Goal: Information Seeking & Learning: Check status

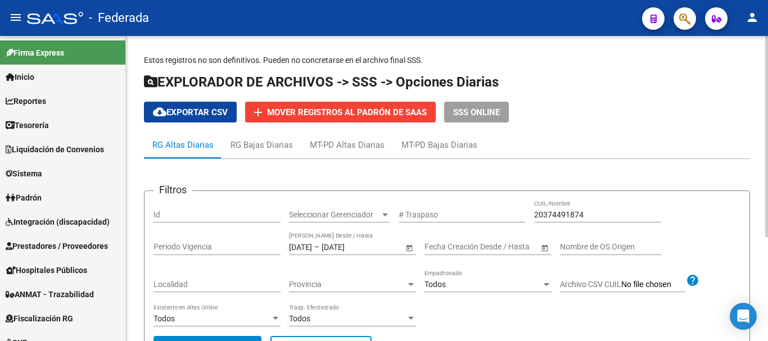
scroll to position [132, 0]
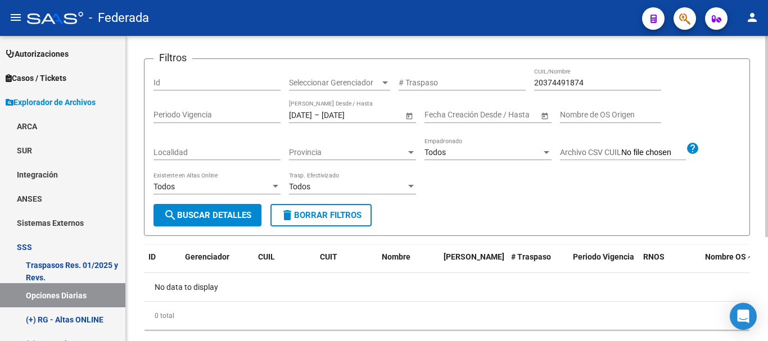
click at [570, 79] on input "20374491874" at bounding box center [597, 83] width 127 height 10
paste input "34166028"
click at [199, 209] on button "search Buscar Detalles" at bounding box center [207, 215] width 108 height 22
click at [547, 76] on div "27341660284 CUIL/Nombre" at bounding box center [597, 79] width 127 height 22
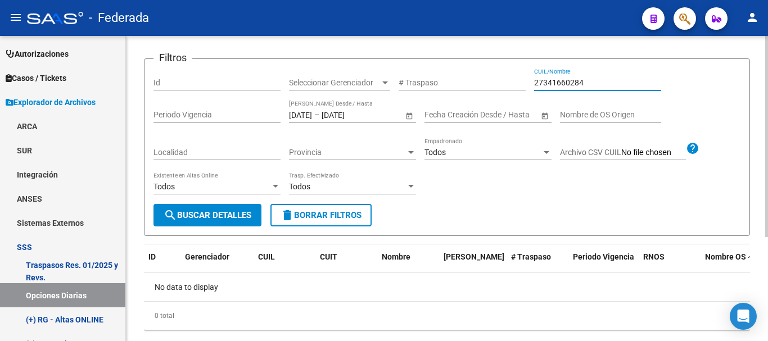
click at [553, 85] on input "27341660284" at bounding box center [597, 83] width 127 height 10
paste input "35085242"
type input "27350852420"
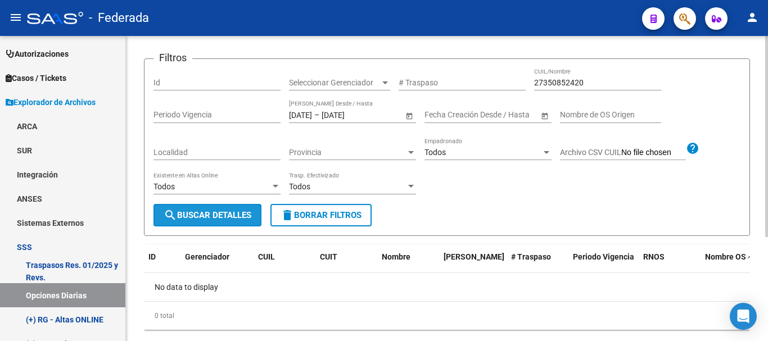
click at [232, 220] on span "search Buscar Detalles" at bounding box center [208, 215] width 88 height 10
click at [312, 119] on input "[DATE]" at bounding box center [300, 115] width 23 height 10
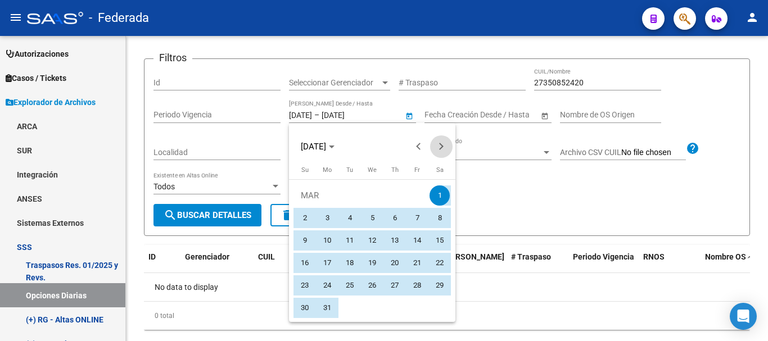
click at [437, 148] on span "Next month" at bounding box center [441, 146] width 22 height 22
click at [307, 214] on span "1" at bounding box center [305, 218] width 20 height 20
type input "[DATE]"
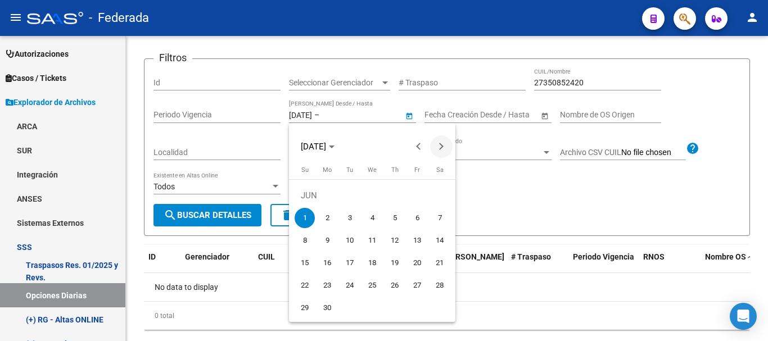
click at [443, 144] on span "Next month" at bounding box center [441, 146] width 22 height 22
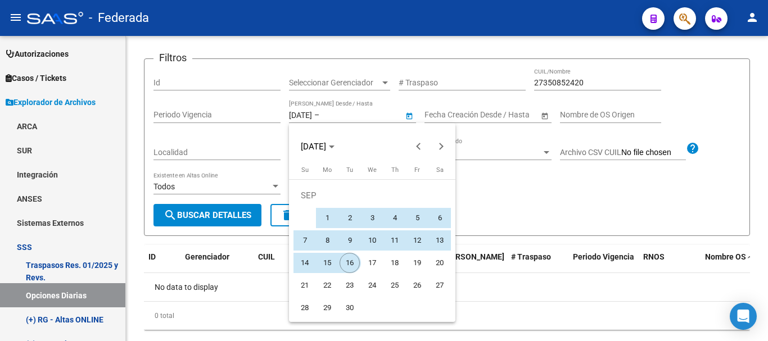
click at [351, 257] on span "16" at bounding box center [350, 263] width 20 height 20
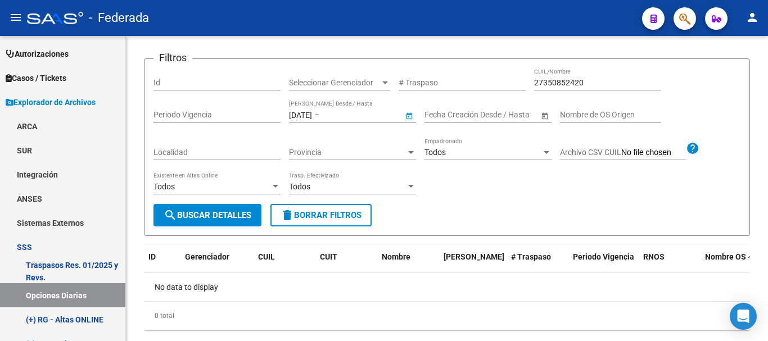
type input "[DATE]"
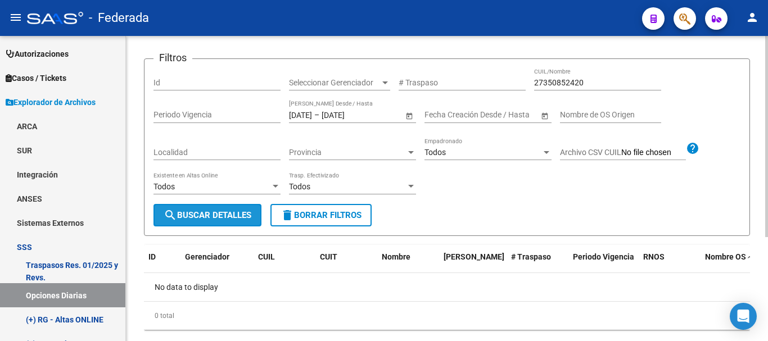
click at [247, 212] on span "search Buscar Detalles" at bounding box center [208, 215] width 88 height 10
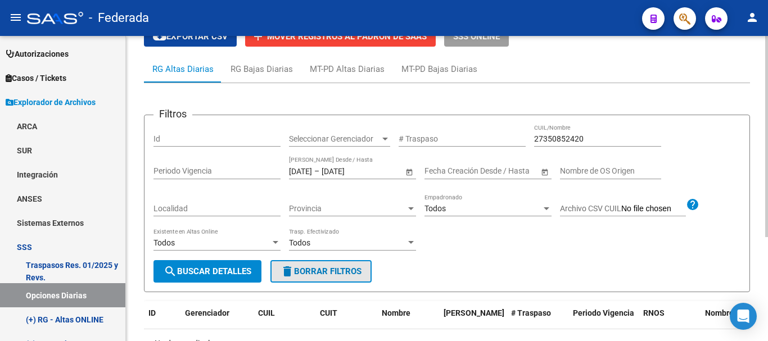
click at [325, 266] on button "delete Borrar Filtros" at bounding box center [320, 271] width 101 height 22
type input "[DATE]"
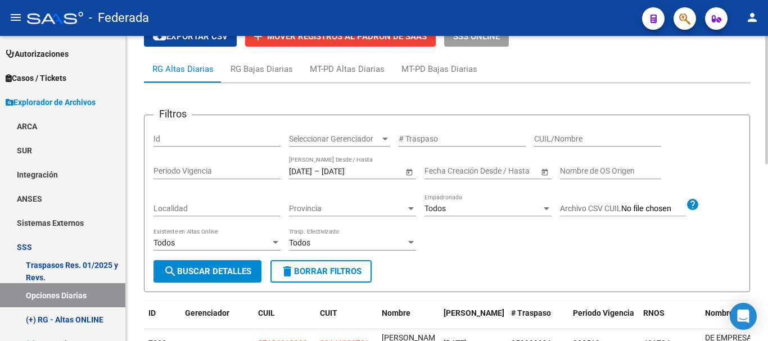
click at [573, 133] on div "CUIL/Nombre" at bounding box center [597, 135] width 127 height 22
paste input "35085242"
click at [206, 264] on button "search Buscar Detalles" at bounding box center [207, 271] width 108 height 22
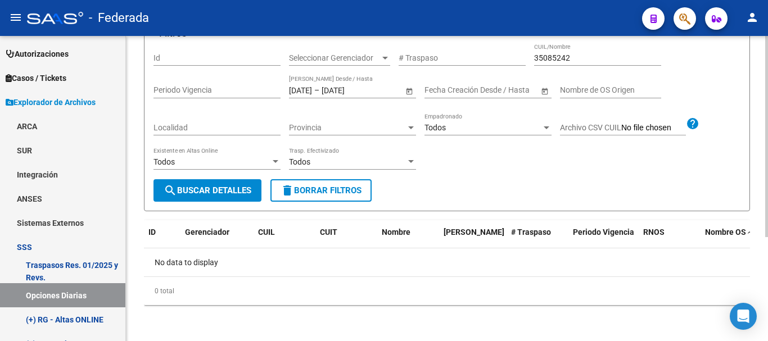
scroll to position [157, 0]
click at [536, 60] on input "35085242" at bounding box center [597, 58] width 127 height 10
click at [224, 189] on span "search Buscar Detalles" at bounding box center [208, 190] width 88 height 10
click at [574, 61] on input "27350852420" at bounding box center [597, 58] width 127 height 10
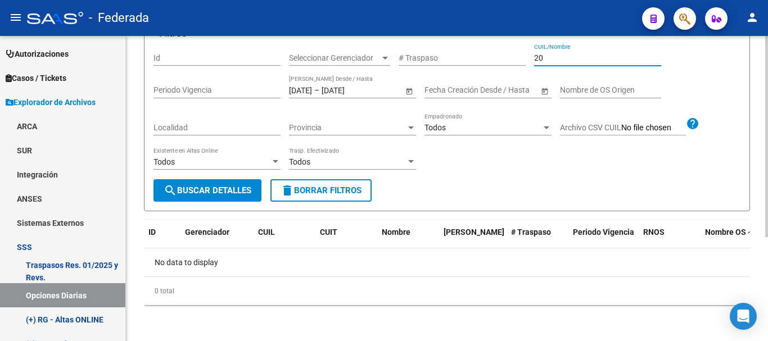
paste input "35644870"
type input "20356448708"
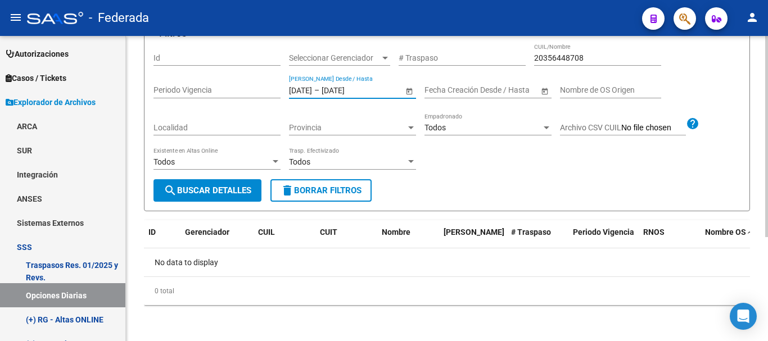
drag, startPoint x: 304, startPoint y: 90, endPoint x: 310, endPoint y: 88, distance: 6.6
click at [310, 88] on input "[DATE]" at bounding box center [300, 90] width 23 height 10
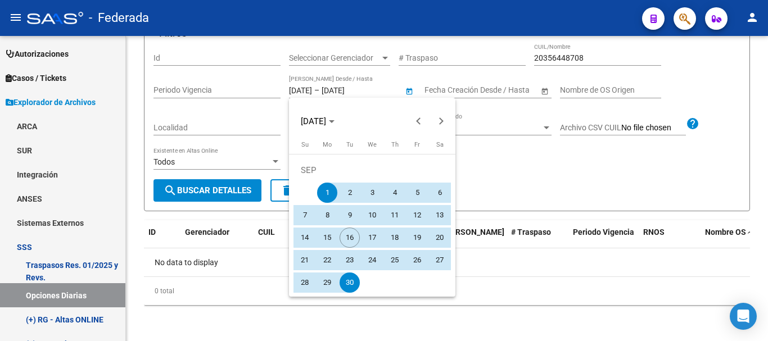
click at [310, 88] on div at bounding box center [384, 170] width 768 height 341
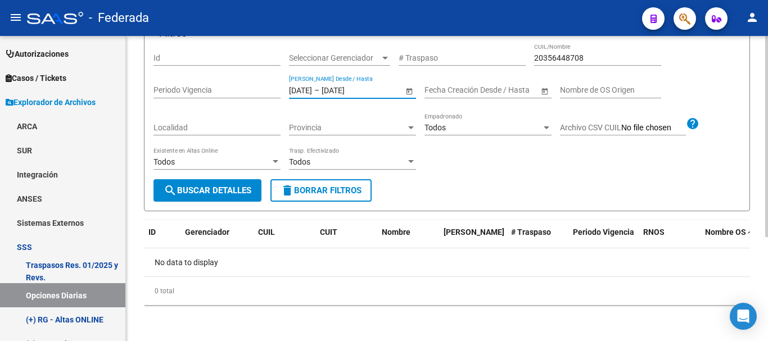
click at [309, 87] on input "[DATE]" at bounding box center [300, 90] width 23 height 10
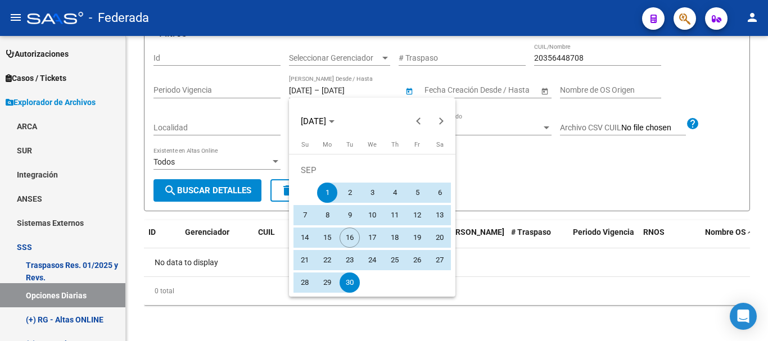
click at [306, 89] on div at bounding box center [384, 170] width 768 height 341
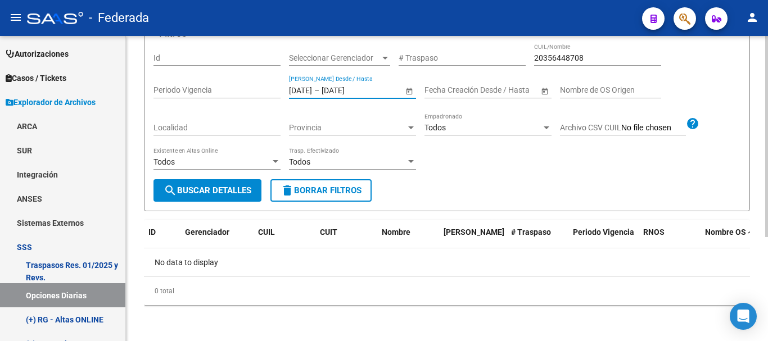
type input "[DATE]"
click at [532, 169] on div "Filtros Id Seleccionar Gerenciador Seleccionar Gerenciador # Traspaso 203564487…" at bounding box center [446, 111] width 587 height 136
click at [244, 197] on button "search Buscar Detalles" at bounding box center [207, 190] width 108 height 22
click at [531, 57] on div "Filtros Id Seleccionar Gerenciador Seleccionar Gerenciador # Traspaso 203564487…" at bounding box center [446, 111] width 587 height 136
click at [546, 53] on input "20356448708" at bounding box center [597, 58] width 127 height 10
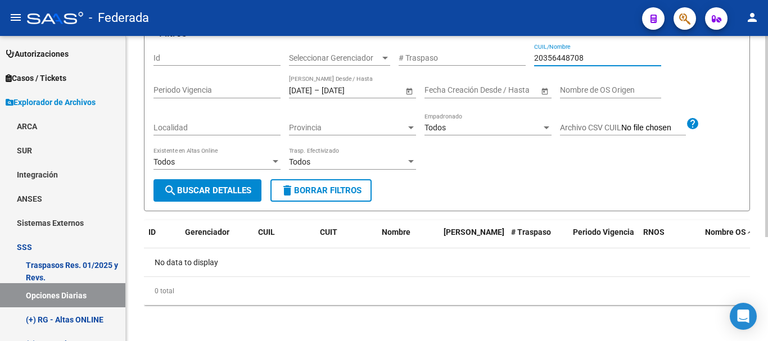
click at [546, 53] on input "20356448708" at bounding box center [597, 58] width 127 height 10
paste input "26739572"
click at [580, 57] on input "27267395727" at bounding box center [597, 58] width 127 height 10
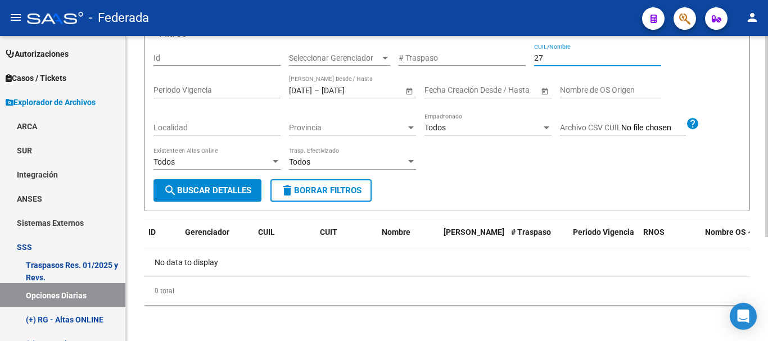
paste input "25751732"
type input "27257517328"
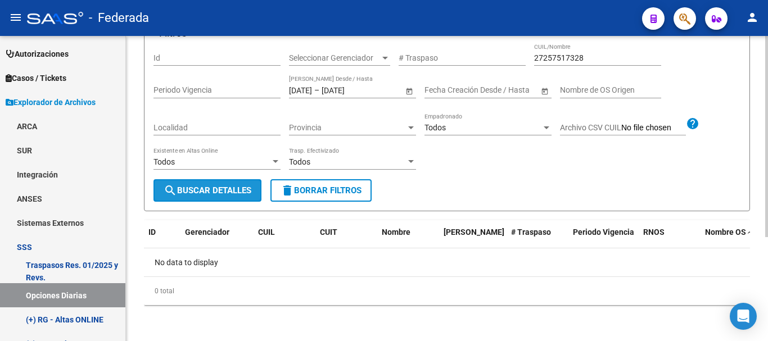
click at [191, 184] on button "search Buscar Detalles" at bounding box center [207, 190] width 108 height 22
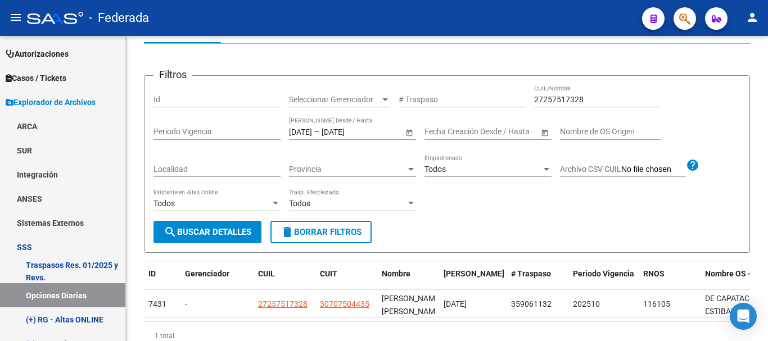
scroll to position [114, 0]
